Goal: Find specific page/section: Find specific page/section

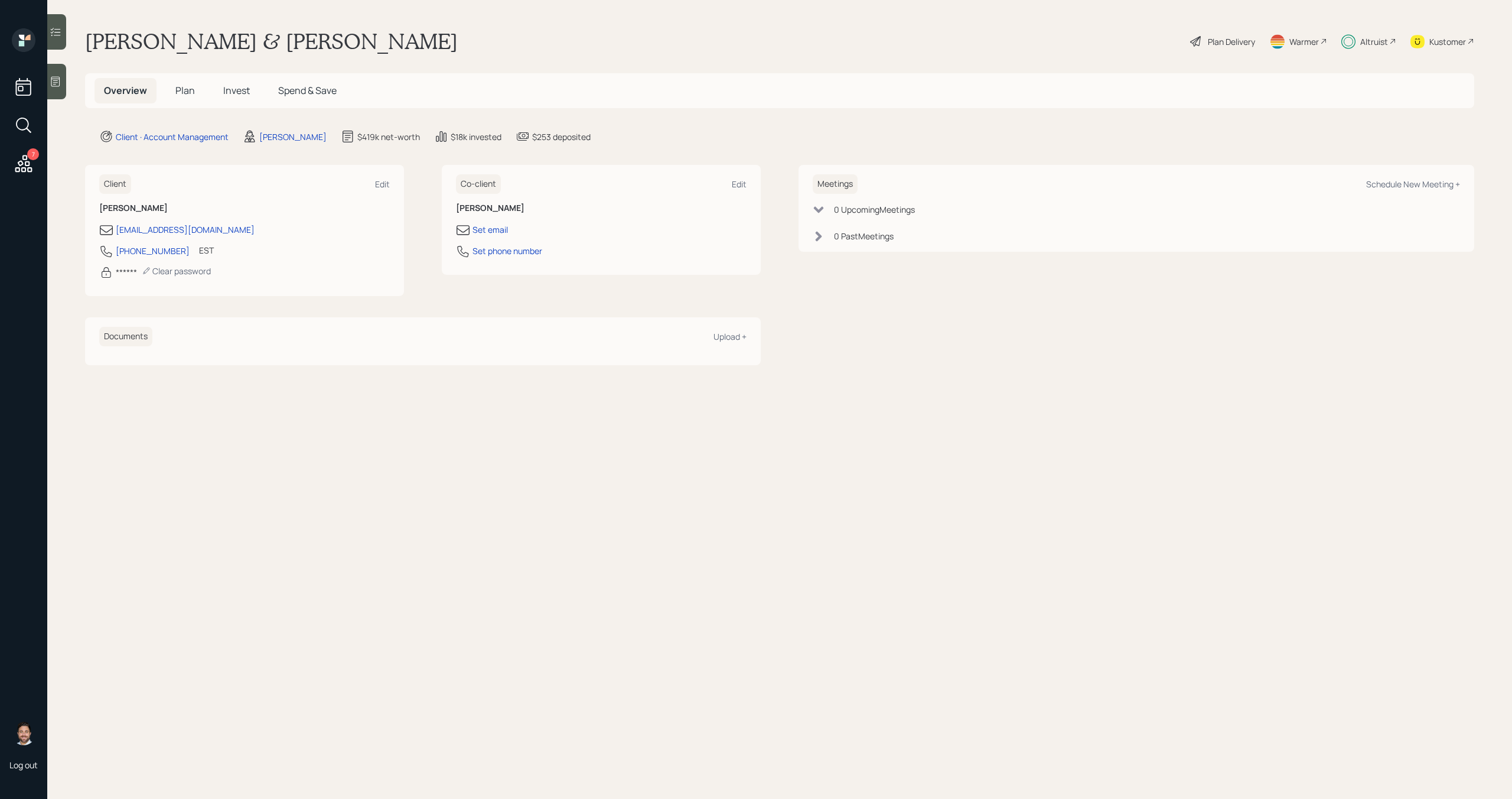
click at [19, 165] on icon at bounding box center [23, 163] width 21 height 21
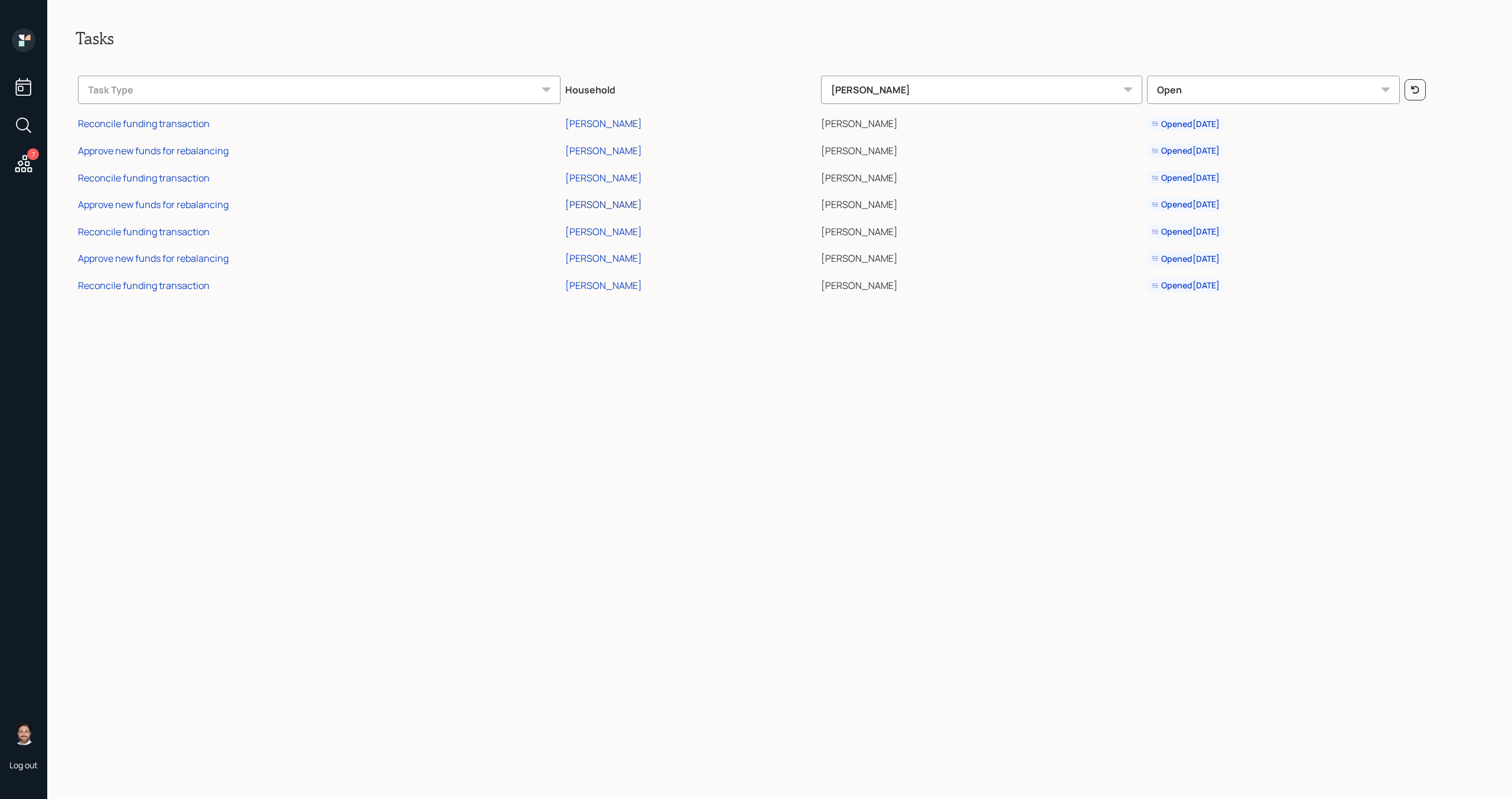
click at [612, 206] on div "[PERSON_NAME]" at bounding box center [603, 204] width 77 height 13
